Goal: Task Accomplishment & Management: Use online tool/utility

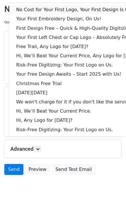
click at [41, 8] on link "No Cost for Your First Logo, Your First Design Is On Us!" at bounding box center [78, 9] width 139 height 9
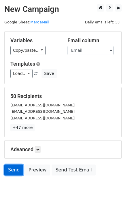
click at [8, 168] on link "Send" at bounding box center [13, 169] width 19 height 11
